Goal: Task Accomplishment & Management: Use online tool/utility

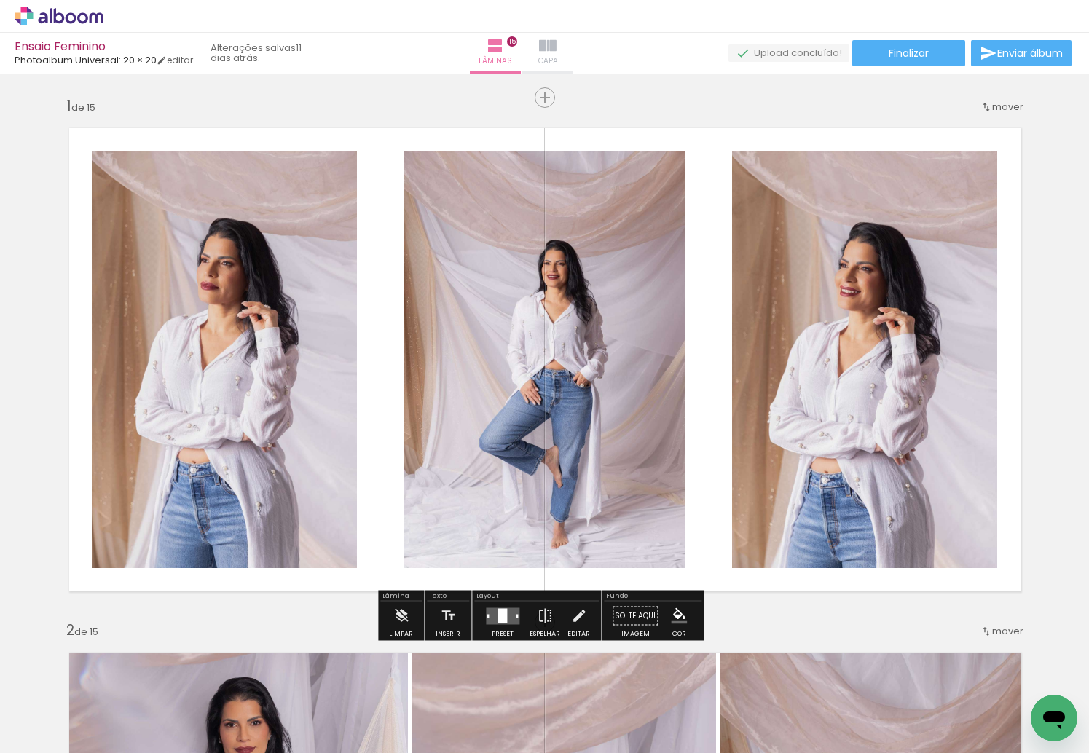
click at [557, 46] on iron-icon at bounding box center [547, 45] width 17 height 17
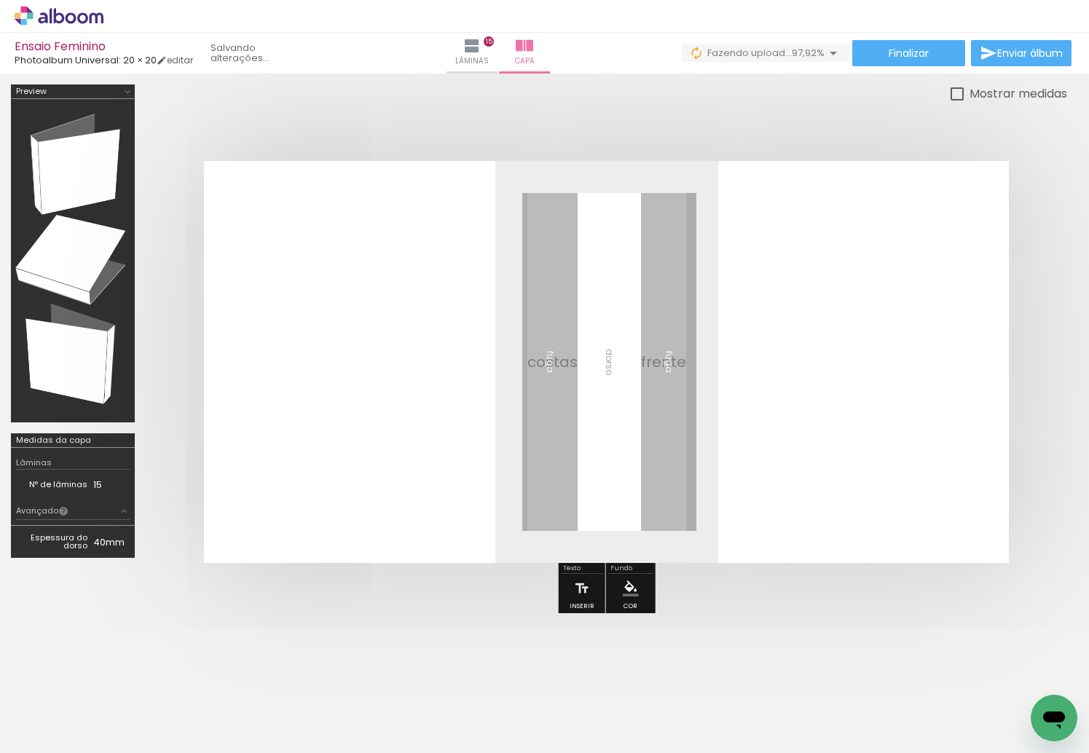
scroll to position [0, 2952]
click at [1002, 696] on div at bounding box center [1030, 705] width 72 height 38
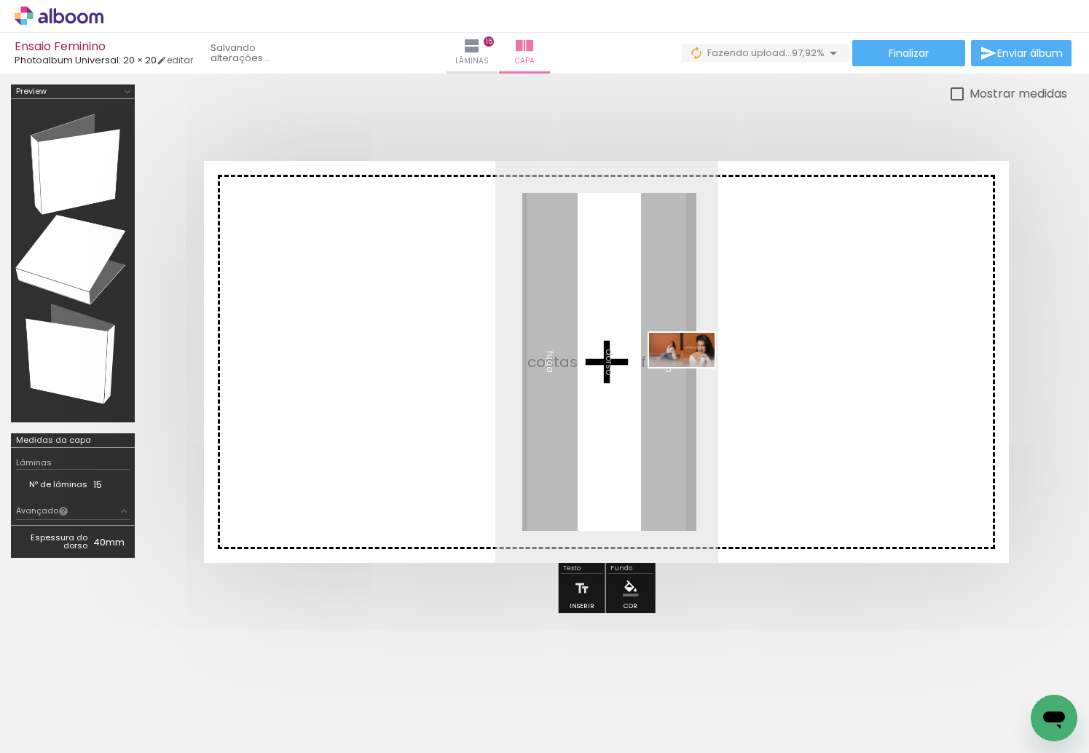
drag, startPoint x: 991, startPoint y: 662, endPoint x: 663, endPoint y: 365, distance: 442.6
click at [664, 364] on quentale-workspace at bounding box center [544, 376] width 1089 height 753
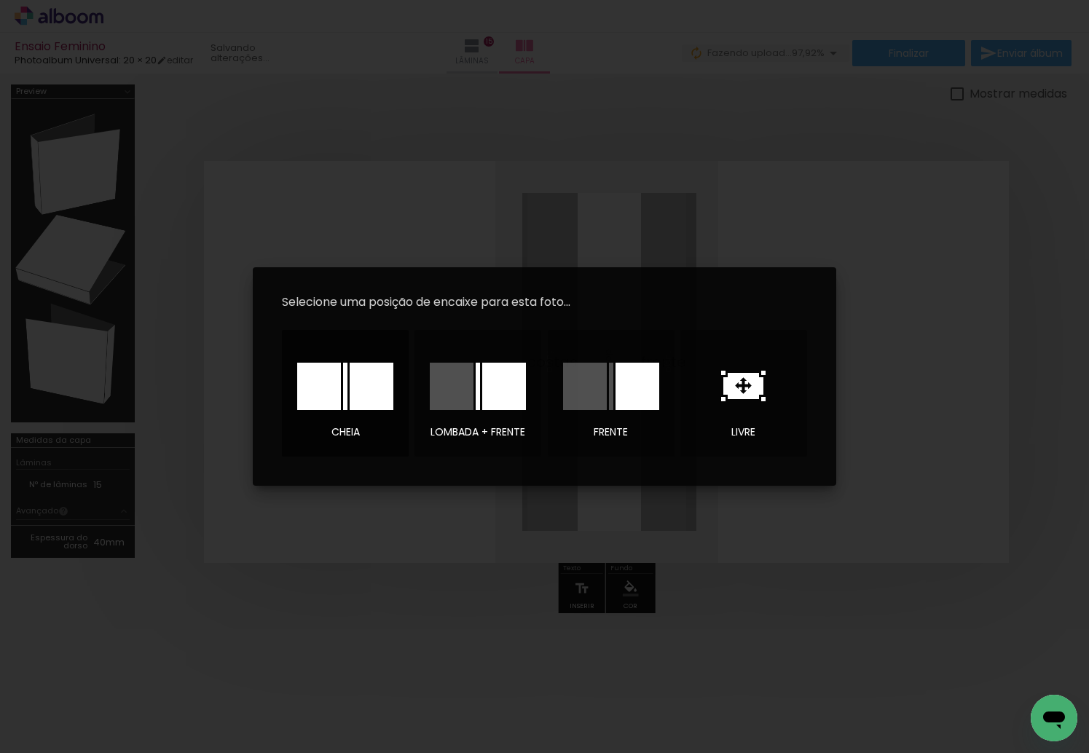
click at [346, 381] on div at bounding box center [345, 386] width 4 height 47
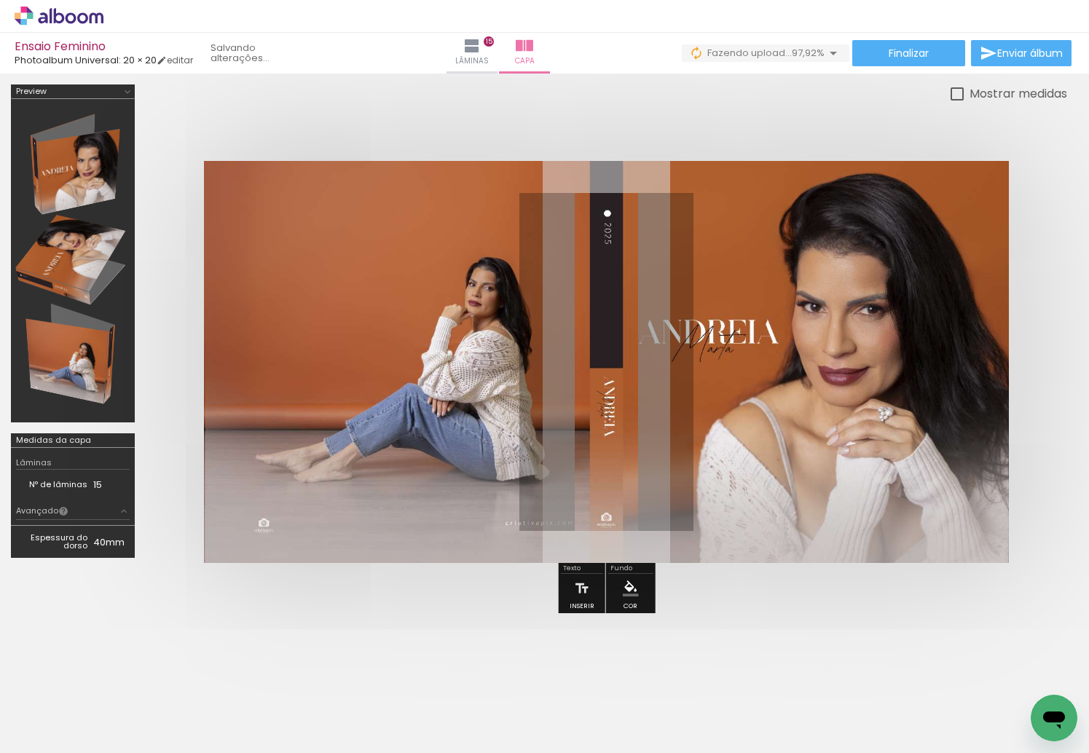
click at [627, 80] on div at bounding box center [544, 353] width 1089 height 559
click at [504, 47] on iron-icon at bounding box center [495, 45] width 17 height 17
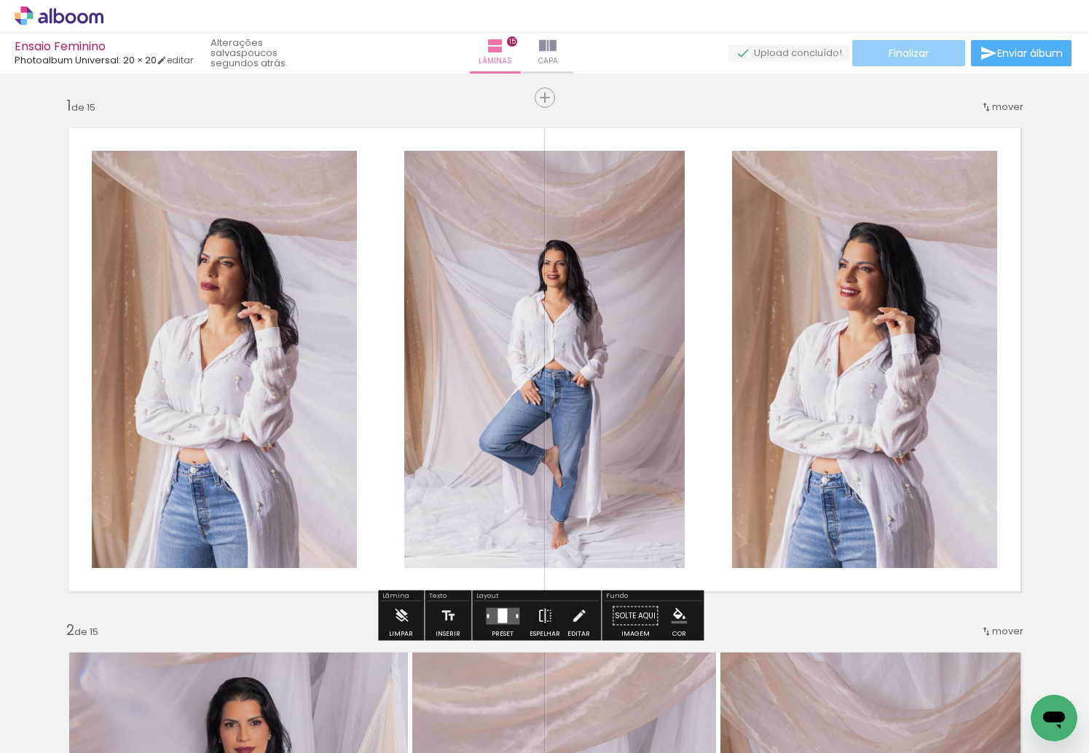
click at [902, 52] on span "Finalizar" at bounding box center [909, 53] width 40 height 10
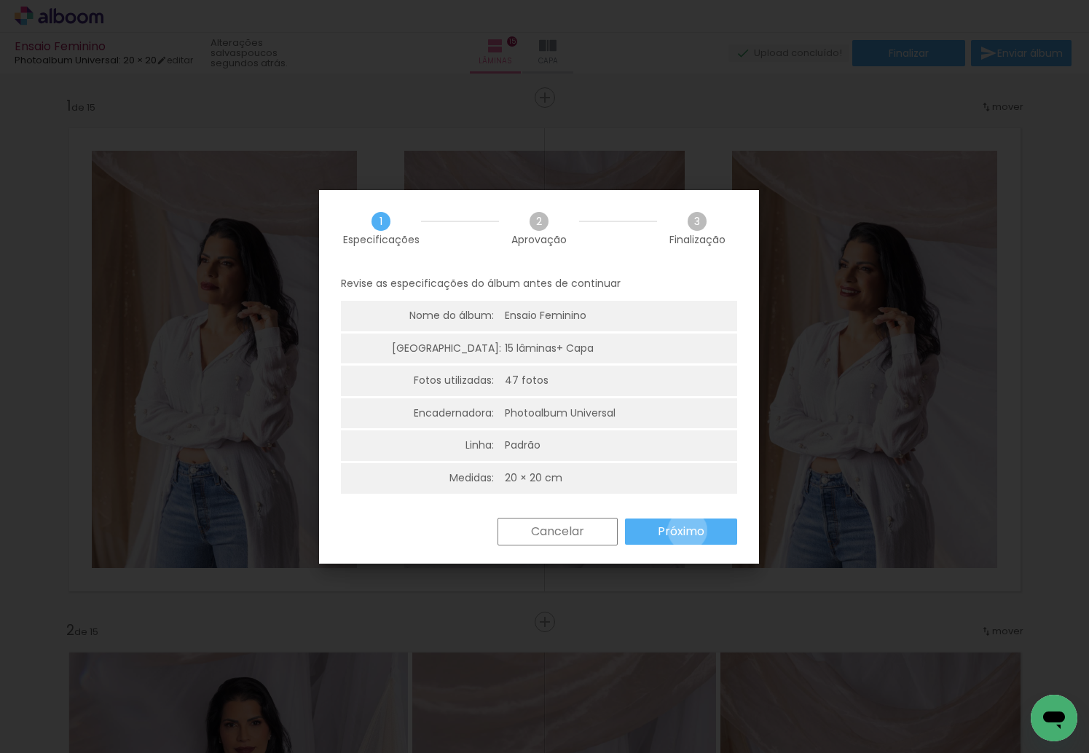
click at [0, 0] on slot "Próximo" at bounding box center [0, 0] width 0 height 0
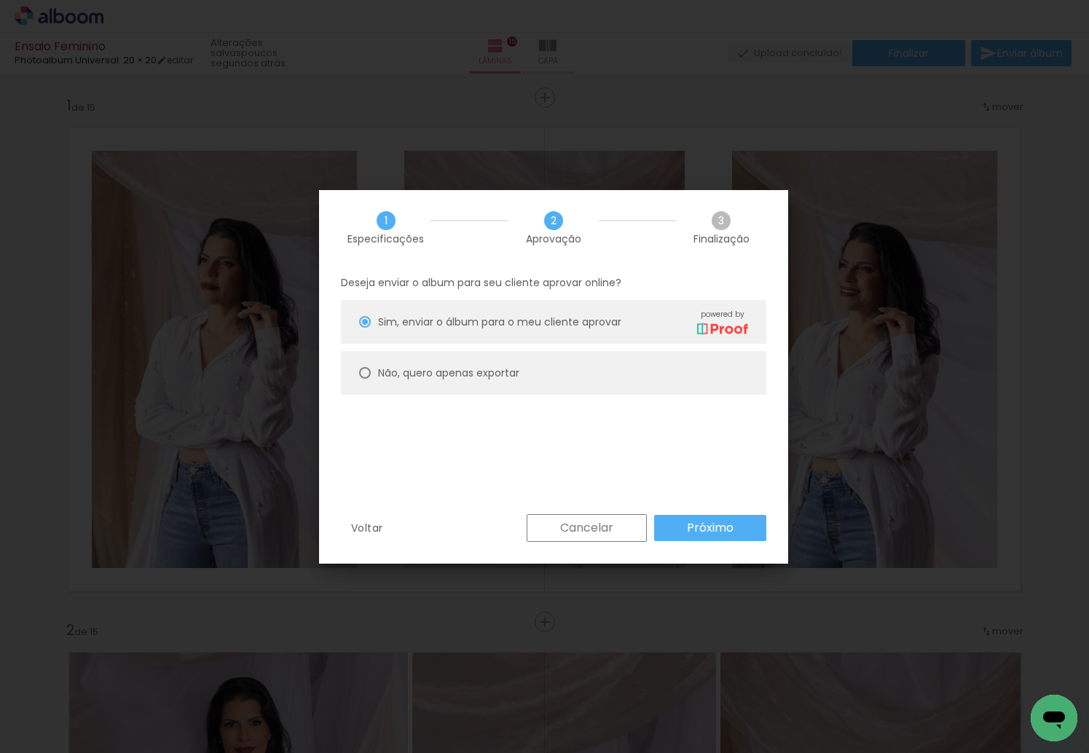
click at [0, 0] on slot "Próximo" at bounding box center [0, 0] width 0 height 0
